Goal: Information Seeking & Learning: Learn about a topic

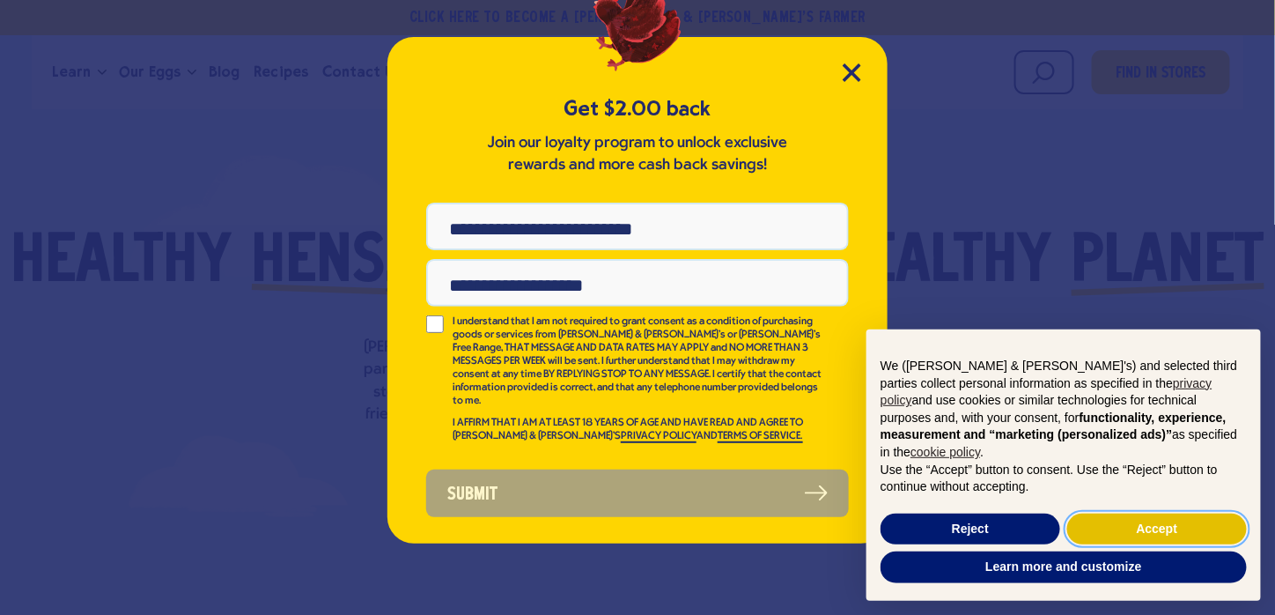
click at [1171, 528] on button "Accept" at bounding box center [1157, 529] width 180 height 32
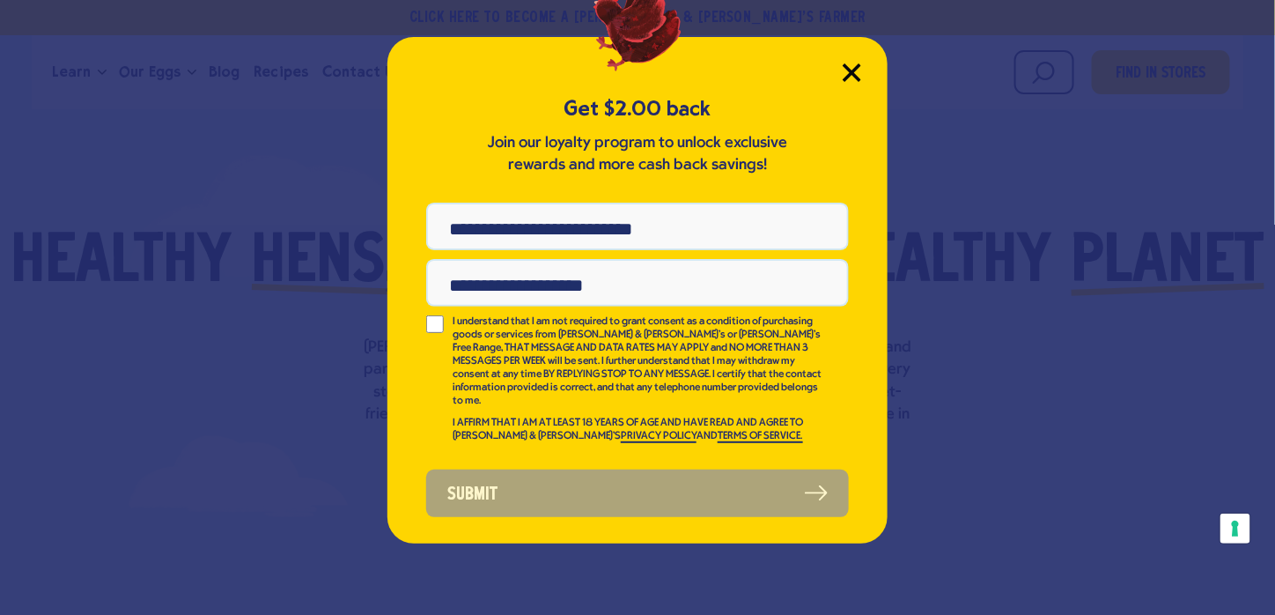
click at [851, 74] on icon "Close Modal" at bounding box center [852, 72] width 16 height 16
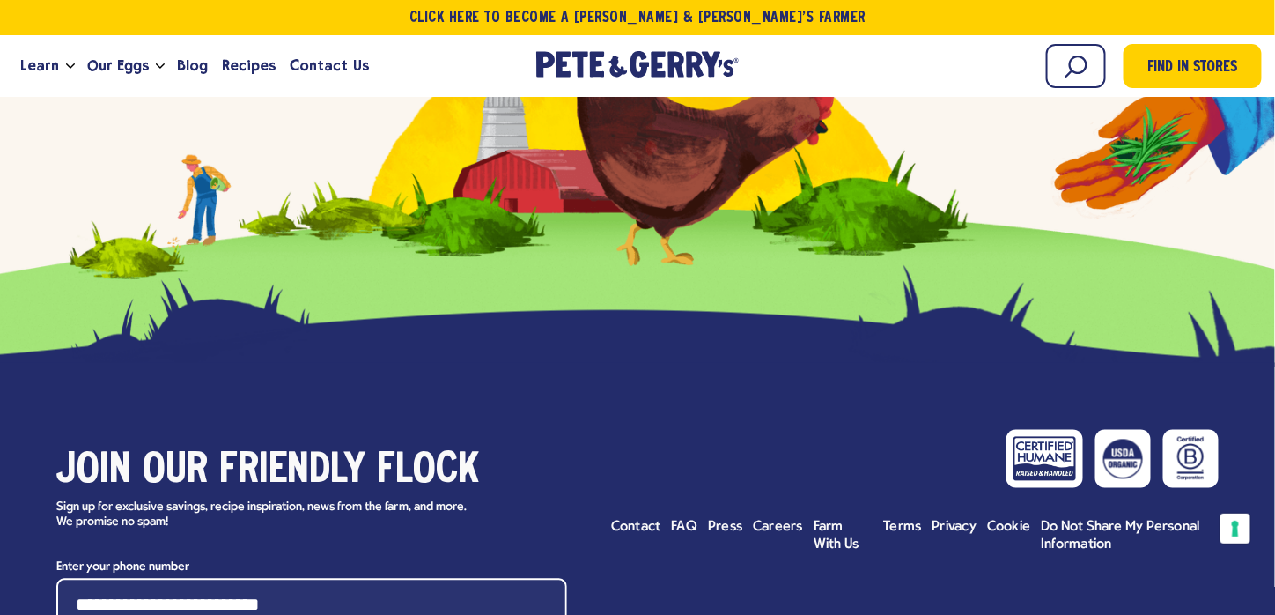
scroll to position [7569, 0]
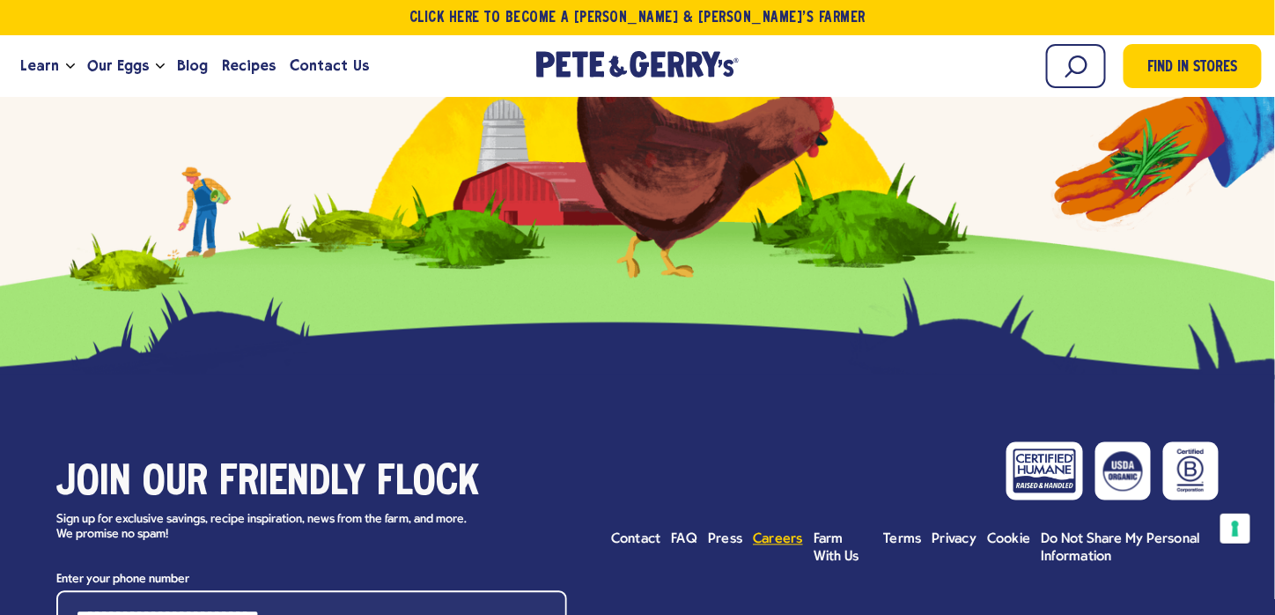
click at [770, 533] on span "Careers" at bounding box center [778, 540] width 50 height 14
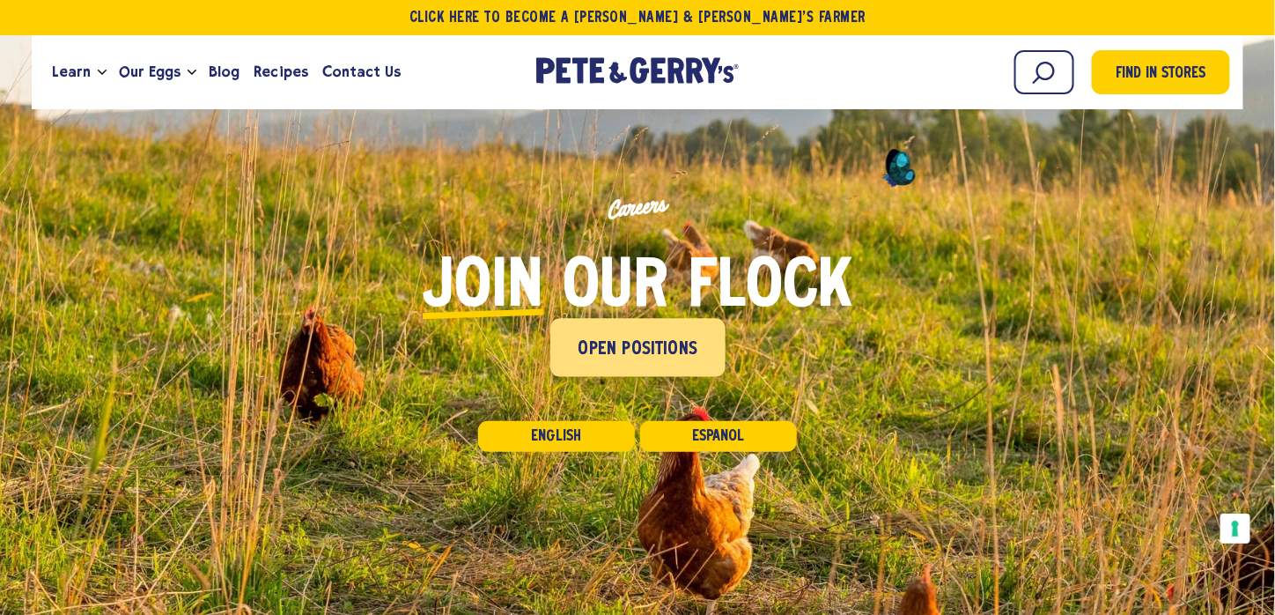
click at [632, 345] on span "Open Positions" at bounding box center [638, 349] width 120 height 28
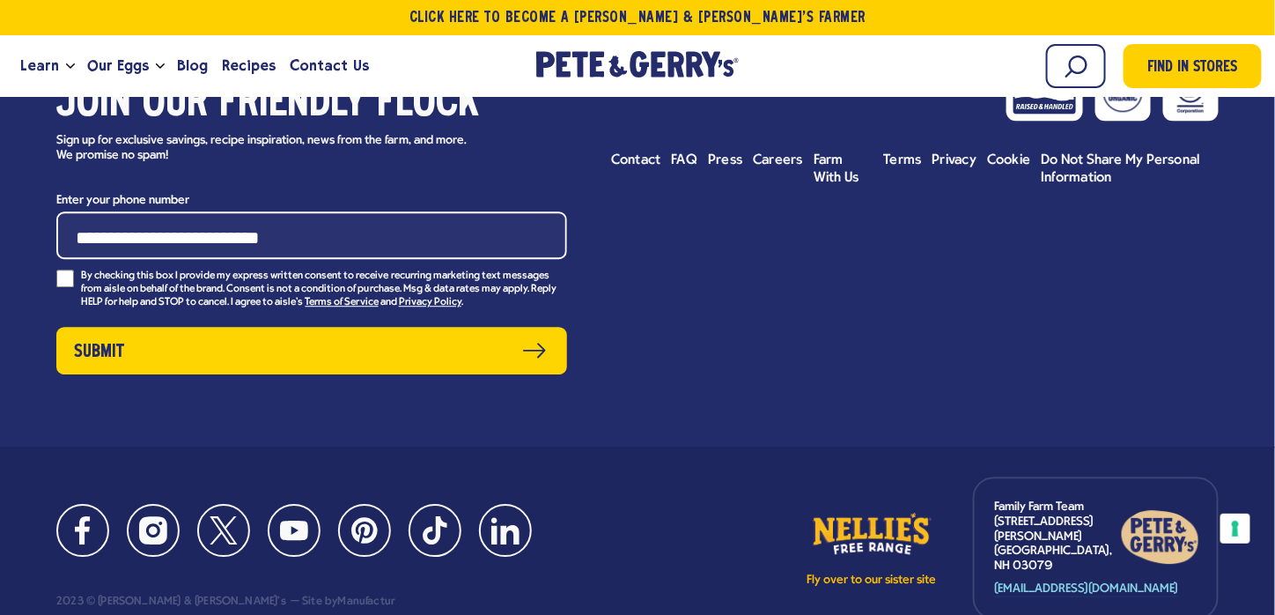
scroll to position [5941, 0]
